Goal: Information Seeking & Learning: Learn about a topic

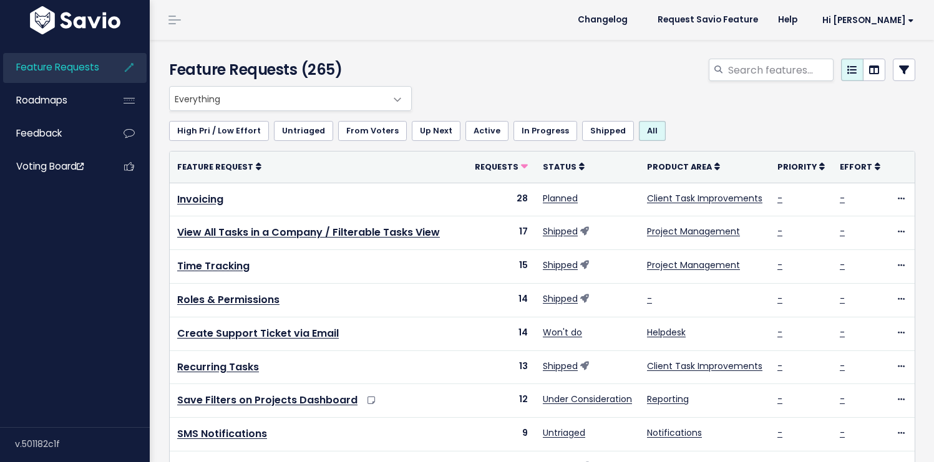
click at [521, 56] on div "Feature Requests (265)" at bounding box center [540, 63] width 781 height 46
drag, startPoint x: 439, startPoint y: 52, endPoint x: 473, endPoint y: 51, distance: 33.7
click at [439, 52] on div "Feature Requests (265)" at bounding box center [540, 63] width 781 height 46
click at [783, 74] on input "search" at bounding box center [780, 70] width 107 height 22
type input "grouping"
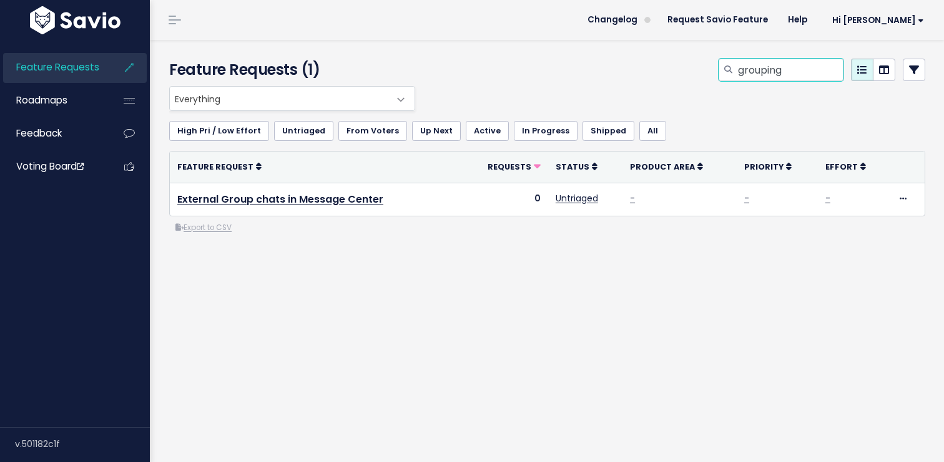
drag, startPoint x: 791, startPoint y: 72, endPoint x: 695, endPoint y: 68, distance: 96.2
click at [695, 68] on div "grouping" at bounding box center [676, 72] width 517 height 27
type input "forms"
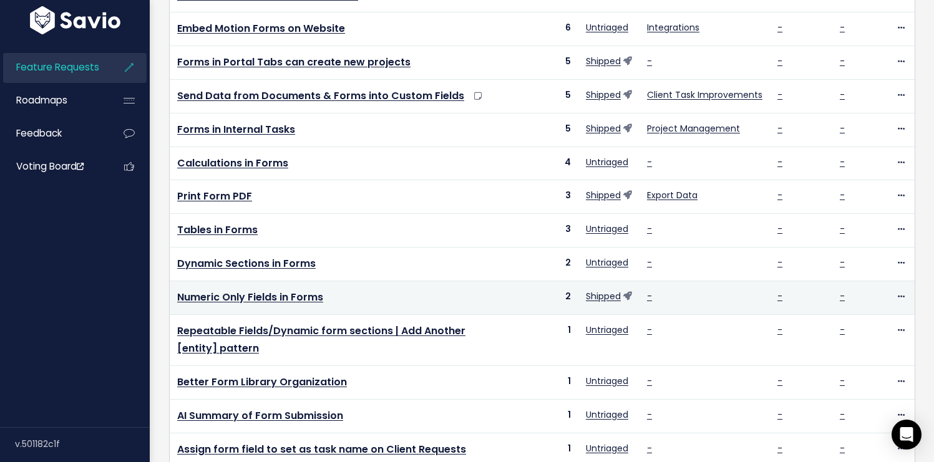
scroll to position [233, 0]
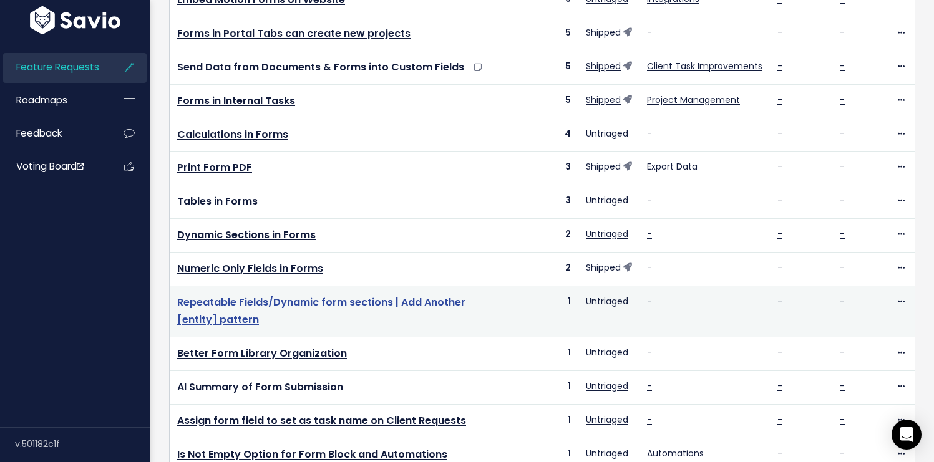
click at [324, 306] on link "Repeatable Fields/Dynamic form sections | Add Another [entity] pattern" at bounding box center [321, 311] width 288 height 32
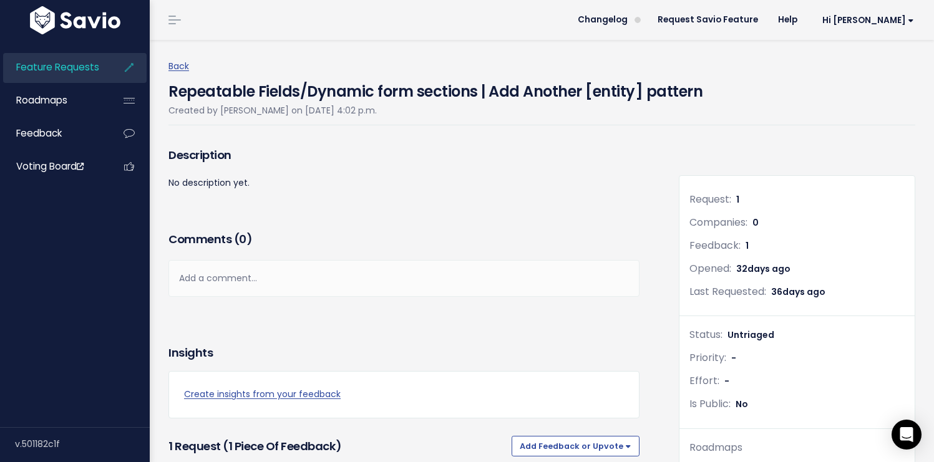
click at [462, 190] on p "No description yet." at bounding box center [404, 183] width 471 height 16
click at [479, 133] on div "Back Repeatable Fields/Dynamic form sections | Add Another [entity] pattern Cre…" at bounding box center [547, 92] width 756 height 104
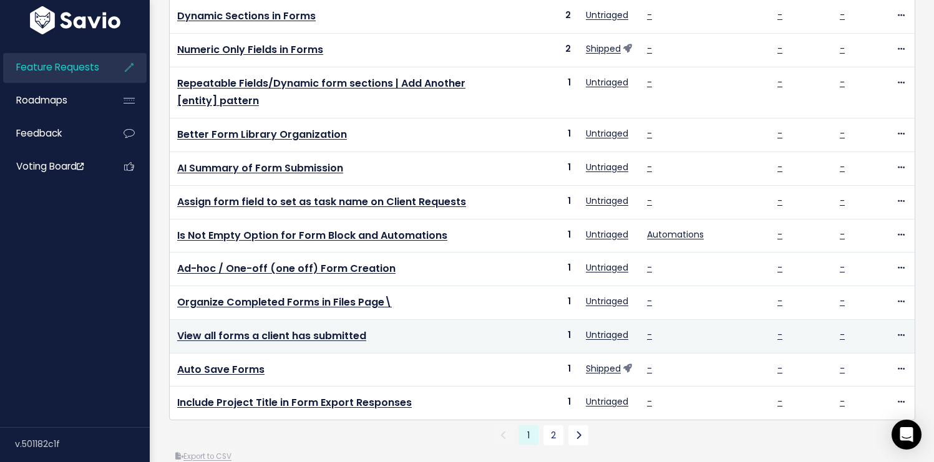
scroll to position [456, 0]
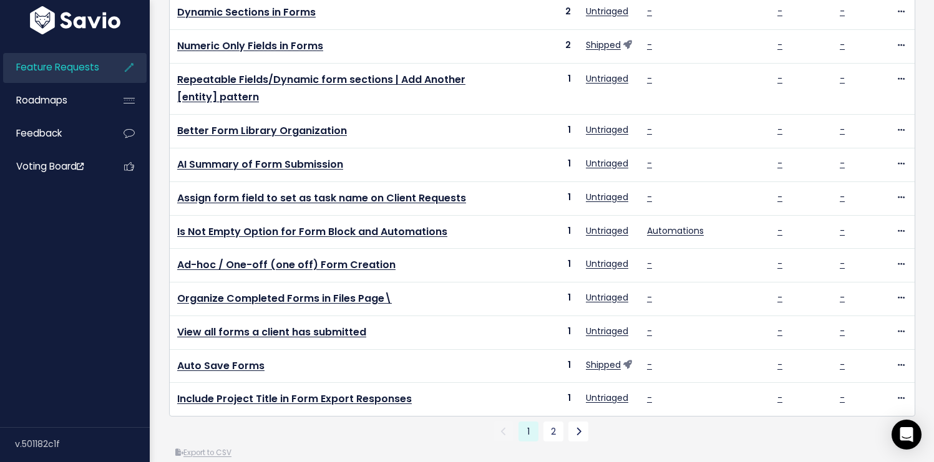
click at [380, 436] on ul "1 (current) 2" at bounding box center [542, 432] width 746 height 20
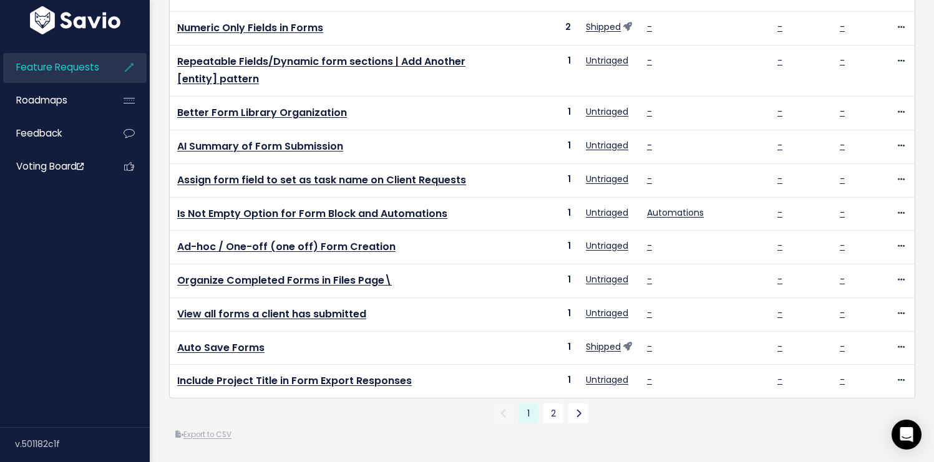
scroll to position [492, 0]
click at [547, 408] on link "2" at bounding box center [554, 414] width 20 height 20
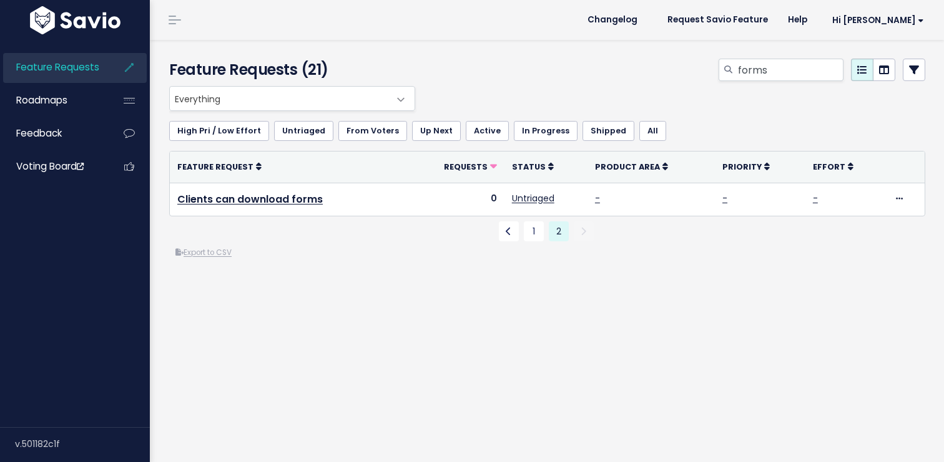
click at [375, 358] on div "Everything No Product Area Project Management Client Task Improvements Integrat…" at bounding box center [547, 223] width 775 height 274
click at [531, 242] on link "1" at bounding box center [534, 232] width 20 height 20
